Goal: Task Accomplishment & Management: Manage account settings

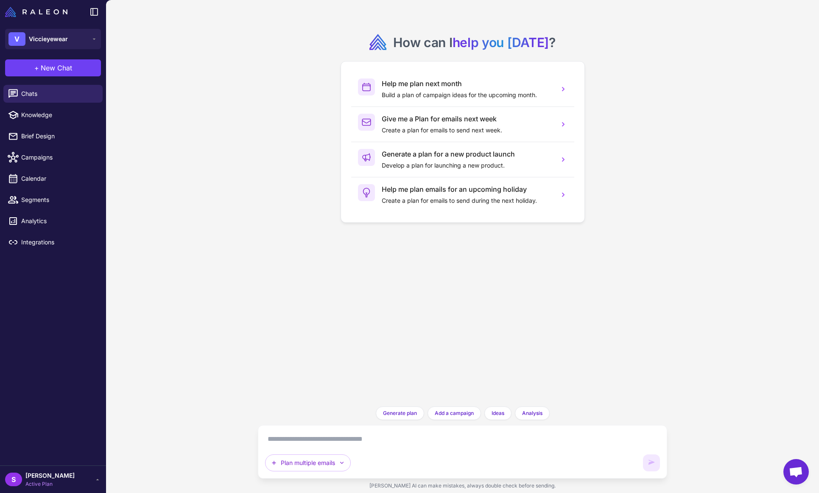
click at [47, 475] on span "[PERSON_NAME]" at bounding box center [49, 475] width 49 height 9
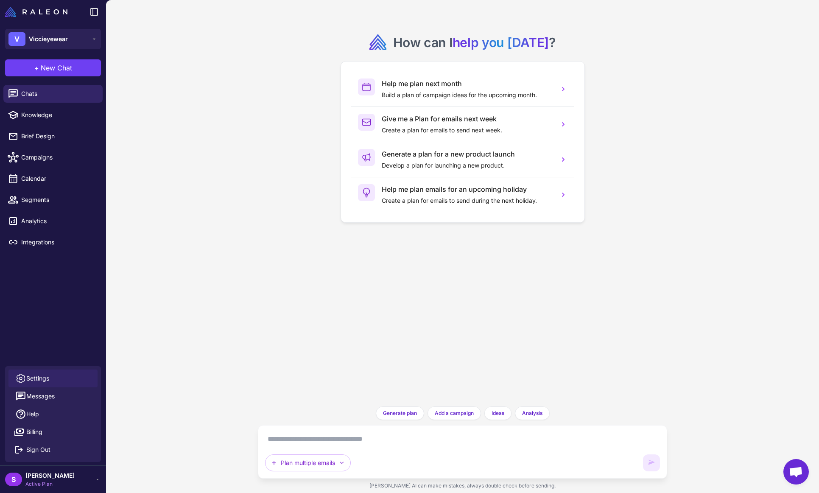
click at [38, 378] on span "Settings" at bounding box center [37, 378] width 23 height 9
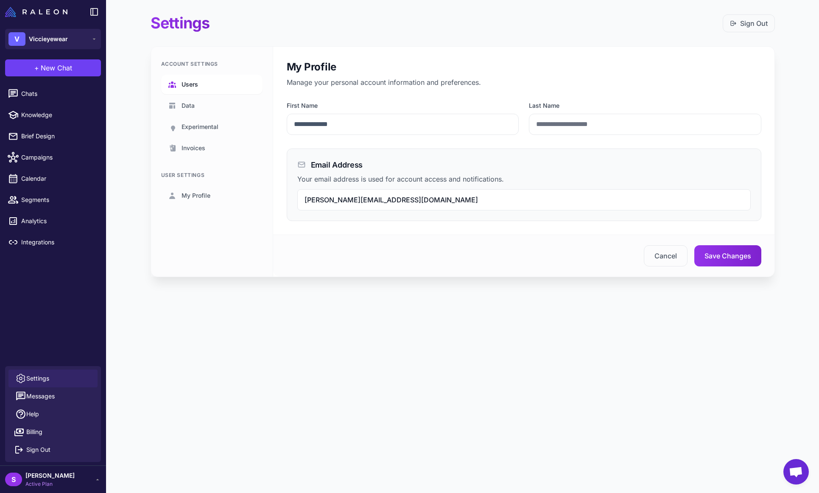
click at [195, 85] on span "Users" at bounding box center [190, 84] width 17 height 9
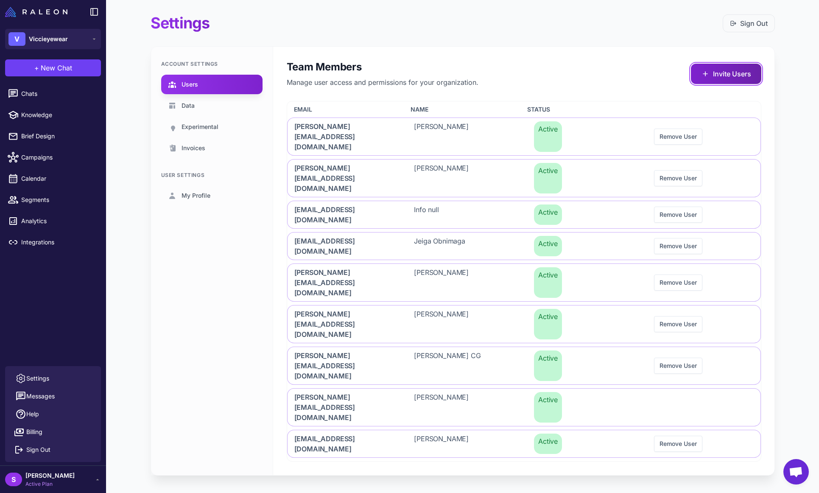
click at [731, 74] on button "Invite Users" at bounding box center [726, 74] width 70 height 20
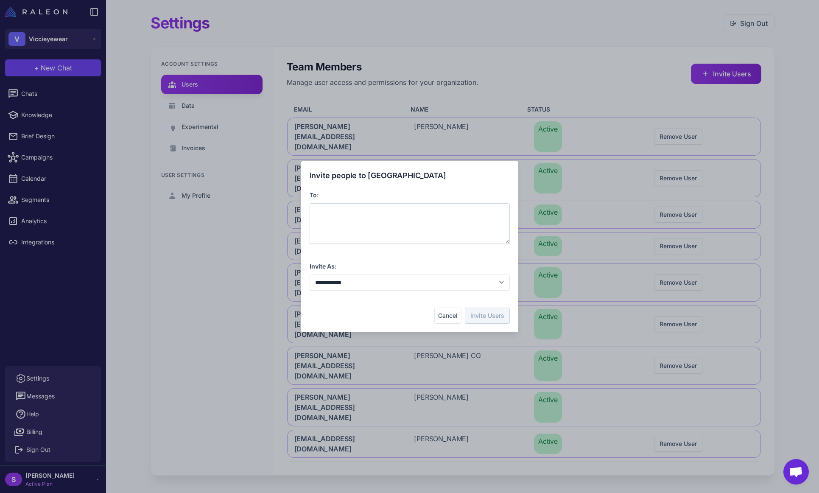
click at [356, 216] on div at bounding box center [410, 223] width 200 height 41
click at [481, 314] on button "Invite Users" at bounding box center [487, 315] width 45 height 16
